Goal: Information Seeking & Learning: Learn about a topic

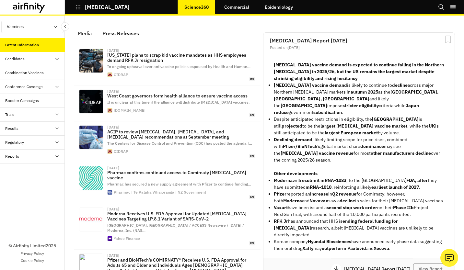
scroll to position [439, 189]
click at [96, 10] on p "[MEDICAL_DATA]" at bounding box center [107, 7] width 45 height 6
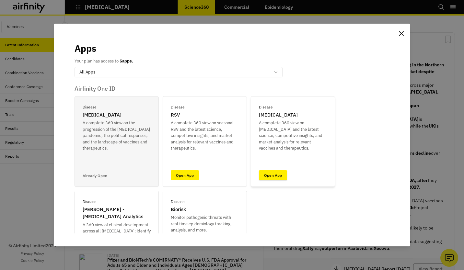
click at [261, 179] on link "Open App" at bounding box center [273, 175] width 28 height 10
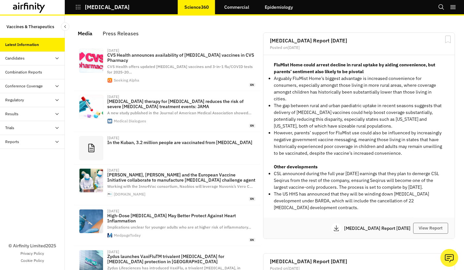
scroll to position [421, 189]
click at [259, 7] on link "Epidemiology" at bounding box center [278, 7] width 41 height 16
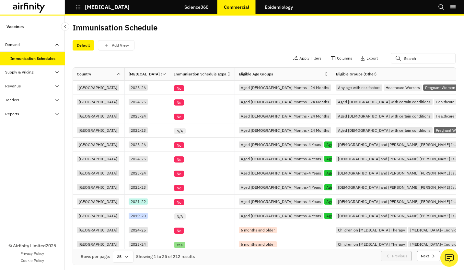
click at [24, 77] on div "Supply & Pricing" at bounding box center [32, 72] width 65 height 14
click at [50, 130] on div "Pricing Dashboard" at bounding box center [32, 128] width 65 height 14
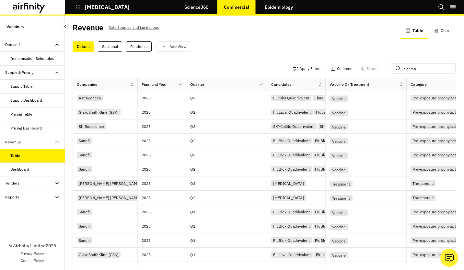
scroll to position [0, 10]
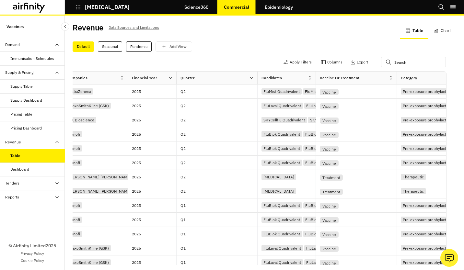
drag, startPoint x: 203, startPoint y: 256, endPoint x: 256, endPoint y: 257, distance: 53.1
click at [256, 265] on div "Rows per page: 25 Showing 1 to 25 of 372 results Previous Next" at bounding box center [254, 273] width 383 height 16
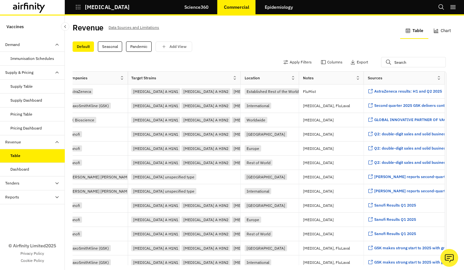
scroll to position [0, 0]
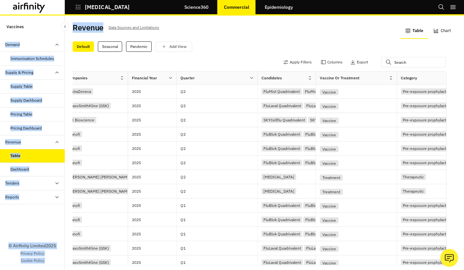
drag, startPoint x: 101, startPoint y: 28, endPoint x: 66, endPoint y: 29, distance: 35.6
click at [66, 29] on div "Vaccines Demand Immunisation Schedules Supply & Pricing Supply Table Supply Das…" at bounding box center [232, 143] width 464 height 254
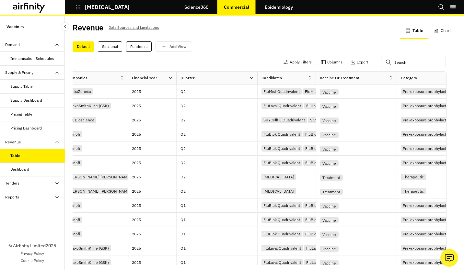
click at [204, 35] on div "Revenue Data Sources and Limitations" at bounding box center [169, 30] width 192 height 14
click at [32, 169] on div "Dashboard" at bounding box center [37, 169] width 54 height 6
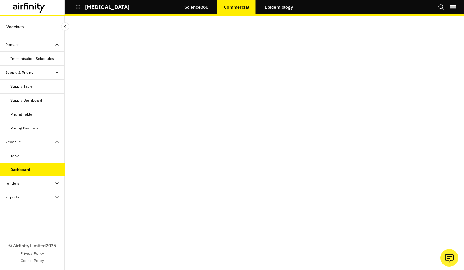
click at [454, 88] on div at bounding box center [264, 143] width 399 height 254
click at [19, 184] on div "Tenders" at bounding box center [12, 183] width 14 height 6
click at [17, 208] on div "Dashboard" at bounding box center [19, 211] width 19 height 6
